Goal: Task Accomplishment & Management: Manage account settings

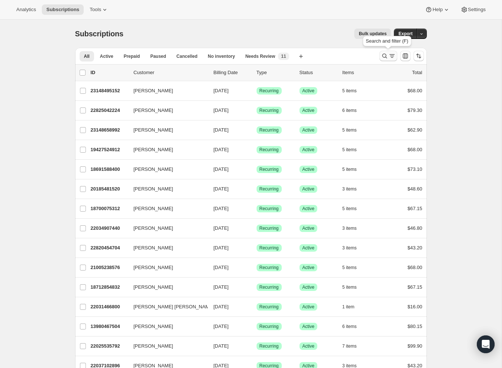
click at [382, 59] on icon "Search and filter results" at bounding box center [384, 55] width 7 height 7
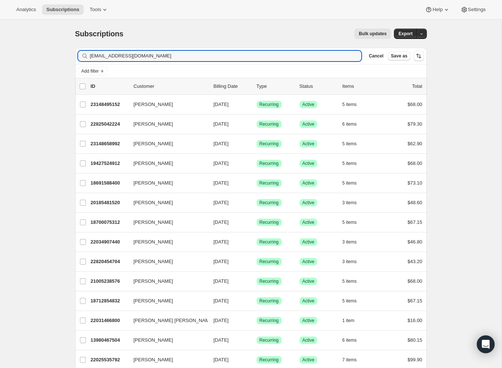
type input "[EMAIL_ADDRESS][DOMAIN_NAME]"
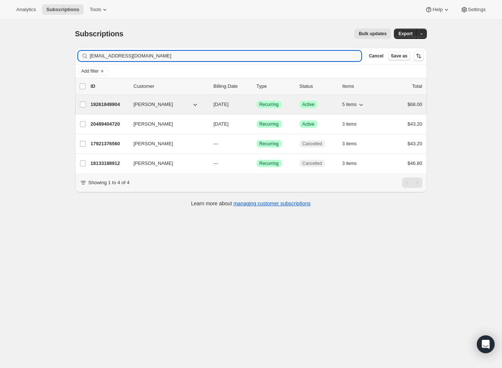
click at [361, 101] on icon "button" at bounding box center [360, 104] width 7 height 7
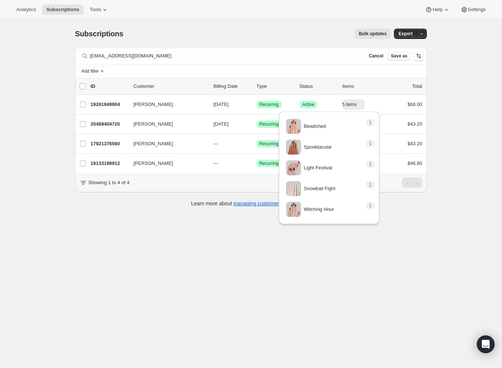
click at [329, 24] on div "Subscriptions. This page is ready Subscriptions Bulk updates More actions Bulk …" at bounding box center [251, 34] width 352 height 28
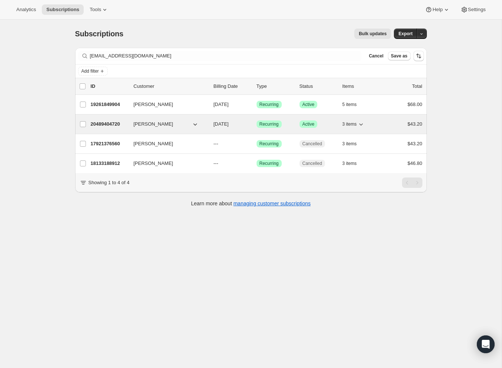
click at [364, 125] on icon "button" at bounding box center [360, 123] width 7 height 7
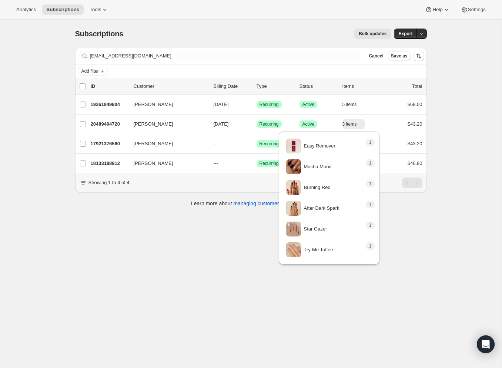
click at [195, 224] on div "Subscriptions. This page is ready Subscriptions Bulk updates More actions Bulk …" at bounding box center [251, 204] width 502 height 368
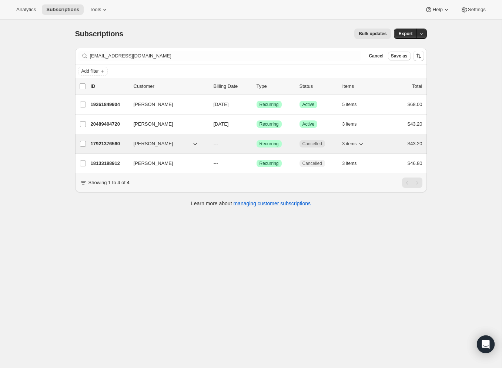
click at [364, 144] on icon "button" at bounding box center [360, 143] width 7 height 7
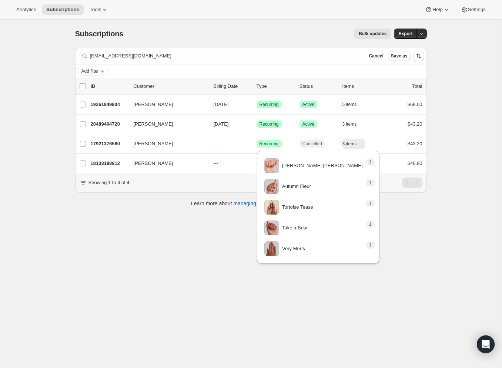
click at [202, 248] on div "Subscriptions. This page is ready Subscriptions Bulk updates More actions Bulk …" at bounding box center [251, 204] width 502 height 368
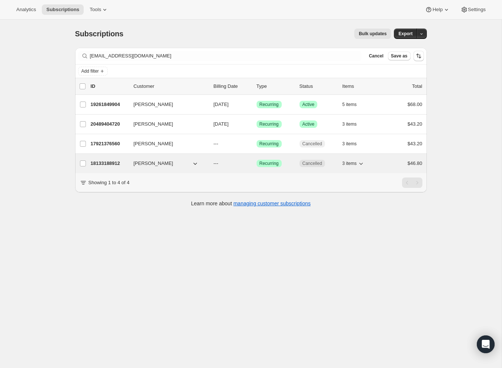
click at [365, 164] on icon "button" at bounding box center [360, 163] width 7 height 7
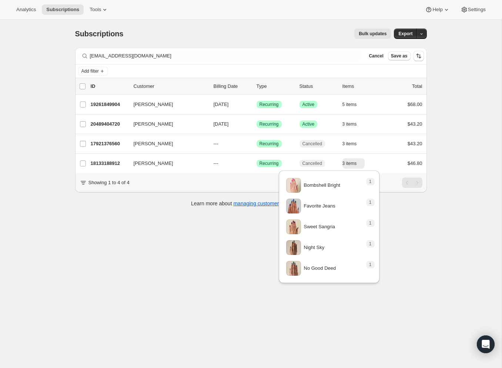
click at [120, 243] on div "Subscriptions. This page is ready Subscriptions Bulk updates More actions Bulk …" at bounding box center [251, 204] width 502 height 368
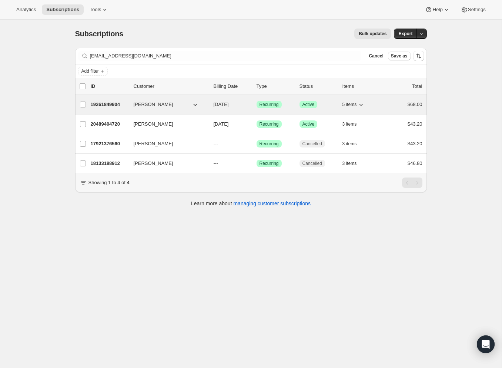
click at [363, 105] on icon "button" at bounding box center [360, 104] width 7 height 7
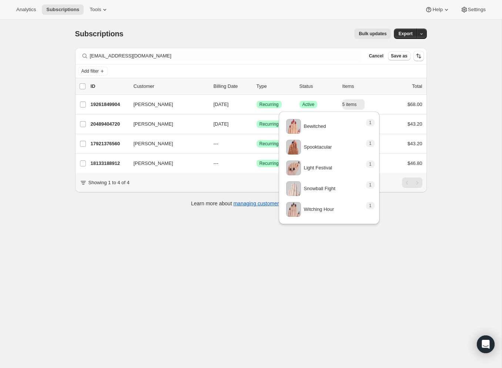
click at [330, 7] on div "Analytics Subscriptions Tools Help Settings" at bounding box center [251, 10] width 502 height 20
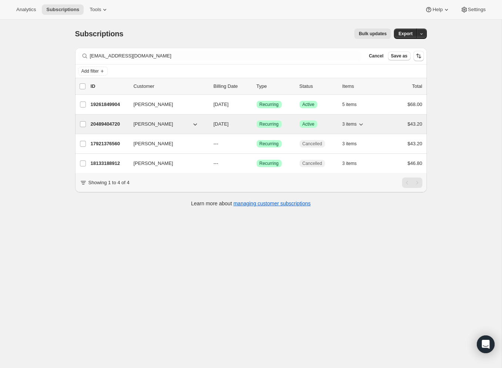
click at [362, 124] on icon "button" at bounding box center [360, 123] width 7 height 7
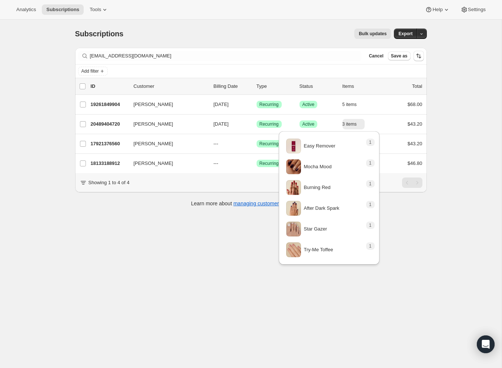
click at [252, 21] on div "Subscriptions. This page is ready Subscriptions Bulk updates More actions Bulk …" at bounding box center [251, 34] width 352 height 28
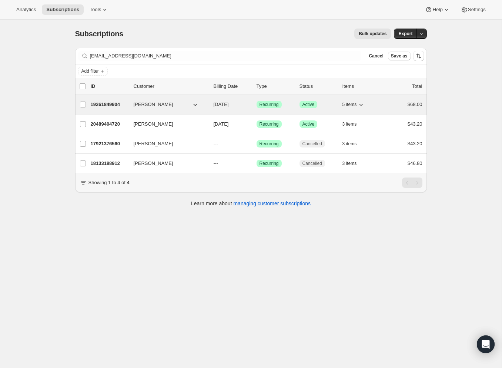
click at [101, 106] on p "19261849904" at bounding box center [109, 104] width 37 height 7
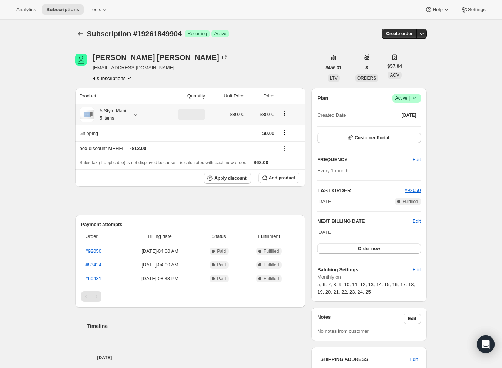
click at [140, 114] on icon at bounding box center [135, 114] width 7 height 7
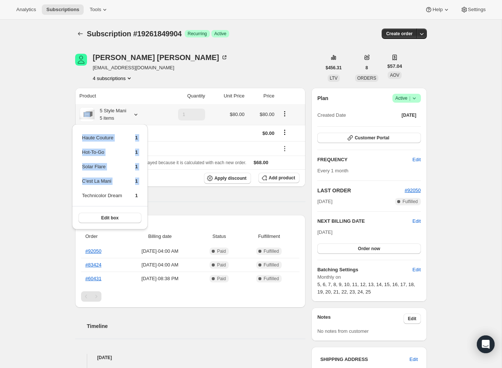
drag, startPoint x: 142, startPoint y: 199, endPoint x: 83, endPoint y: 196, distance: 59.0
click at [83, 196] on div "Haute Couture 1 Hot-To-Go 1 Solar Flare 1 C'est La Mani 1 Technicolor Dream 1 E…" at bounding box center [110, 176] width 76 height 105
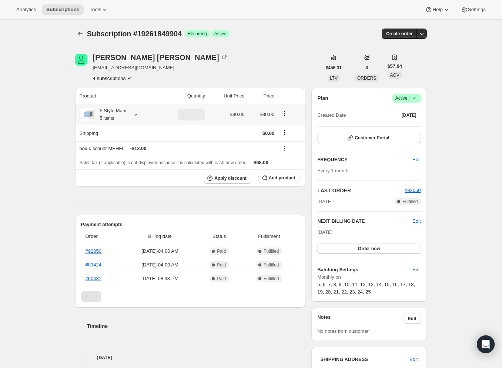
click at [139, 115] on icon at bounding box center [135, 114] width 7 height 7
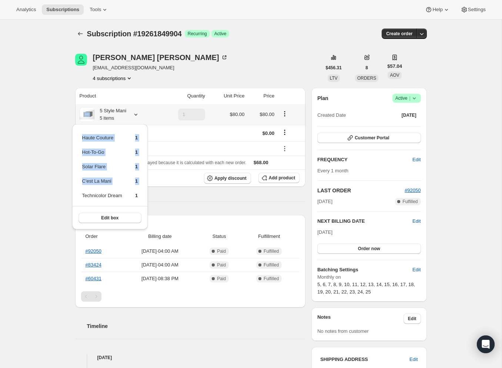
drag, startPoint x: 143, startPoint y: 196, endPoint x: 83, endPoint y: 197, distance: 59.6
click at [83, 197] on div "Haute Couture 1 Hot-To-Go 1 Solar Flare 1 C'est La Mani 1 Technicolor Dream 1 E…" at bounding box center [110, 176] width 76 height 105
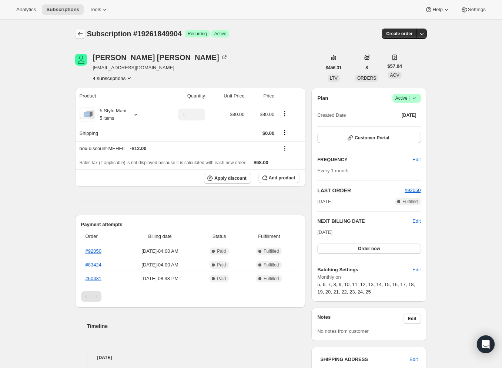
click at [78, 30] on icon "Subscriptions" at bounding box center [80, 33] width 7 height 7
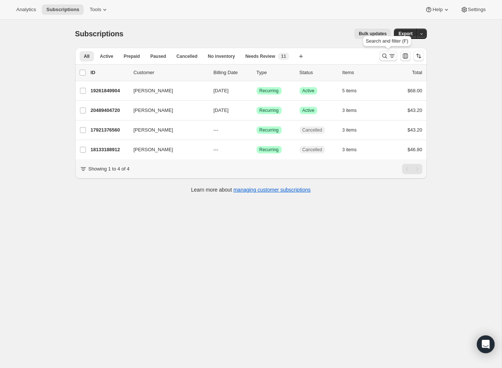
click at [387, 58] on icon "Search and filter results" at bounding box center [384, 55] width 7 height 7
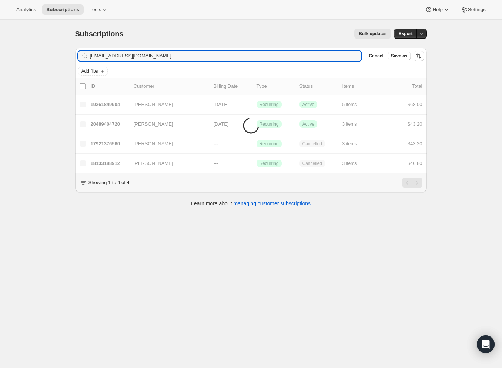
type input "[EMAIL_ADDRESS][DOMAIN_NAME]"
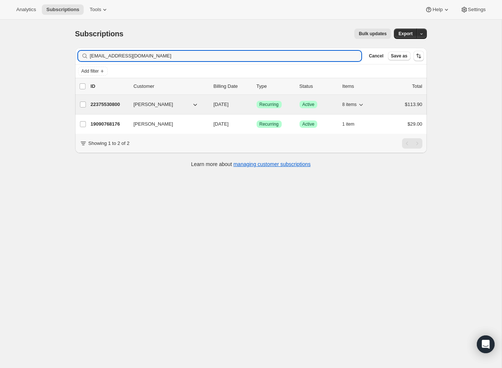
click at [115, 102] on p "22375530800" at bounding box center [109, 104] width 37 height 7
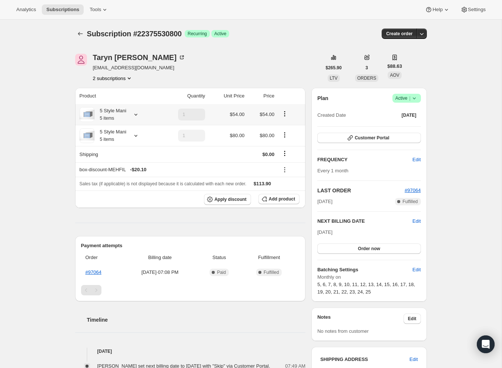
click at [137, 114] on icon at bounding box center [135, 115] width 3 height 2
click at [52, 131] on div "Subscription #22375530800. This page is ready Subscription #22375530800 Success…" at bounding box center [251, 266] width 502 height 492
click at [135, 134] on icon at bounding box center [135, 135] width 7 height 7
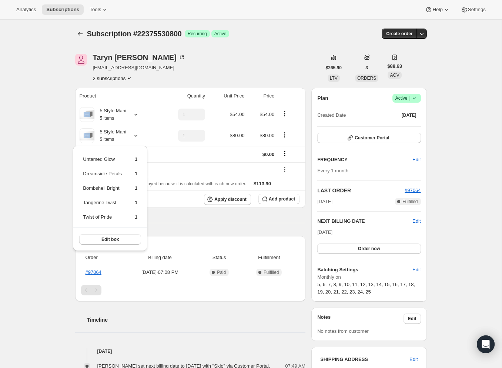
click at [18, 149] on div "Subscription #22375530800. This page is ready Subscription #22375530800 Success…" at bounding box center [251, 266] width 502 height 492
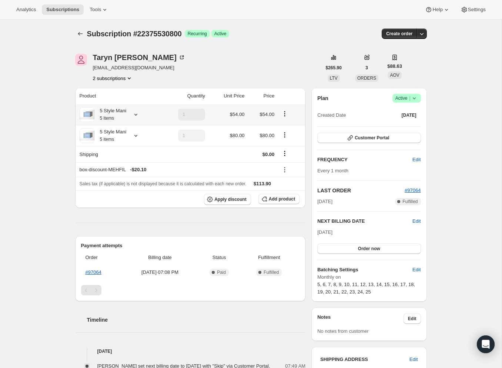
click at [138, 114] on icon at bounding box center [135, 114] width 7 height 7
click at [38, 138] on div "Subscription #22375530800. This page is ready Subscription #22375530800 Success…" at bounding box center [251, 266] width 502 height 492
click at [135, 112] on icon at bounding box center [135, 114] width 7 height 7
click at [47, 145] on div "Subscription #22375530800. This page is ready Subscription #22375530800 Success…" at bounding box center [251, 266] width 502 height 492
click at [137, 139] on icon at bounding box center [135, 135] width 7 height 7
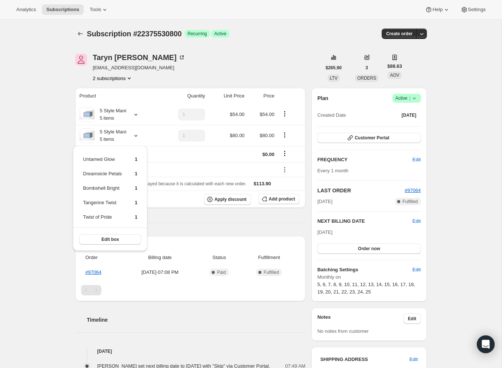
click at [61, 146] on div "Subscription #22375530800. This page is ready Subscription #22375530800 Success…" at bounding box center [251, 266] width 502 height 492
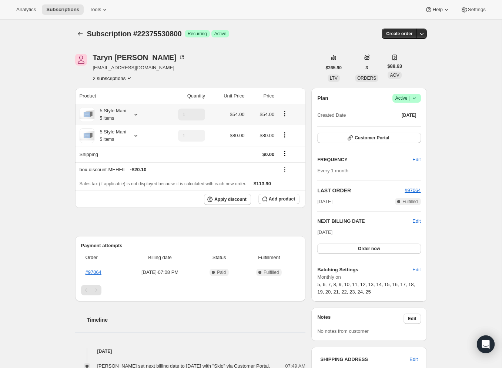
click at [136, 114] on icon at bounding box center [135, 114] width 7 height 7
click at [53, 139] on div "Subscription #22375530800. This page is ready Subscription #22375530800 Success…" at bounding box center [251, 266] width 502 height 492
click at [138, 116] on icon at bounding box center [135, 114] width 7 height 7
click at [42, 122] on div "Subscription #22375530800. This page is ready Subscription #22375530800 Success…" at bounding box center [251, 266] width 502 height 492
